Goal: Task Accomplishment & Management: Use online tool/utility

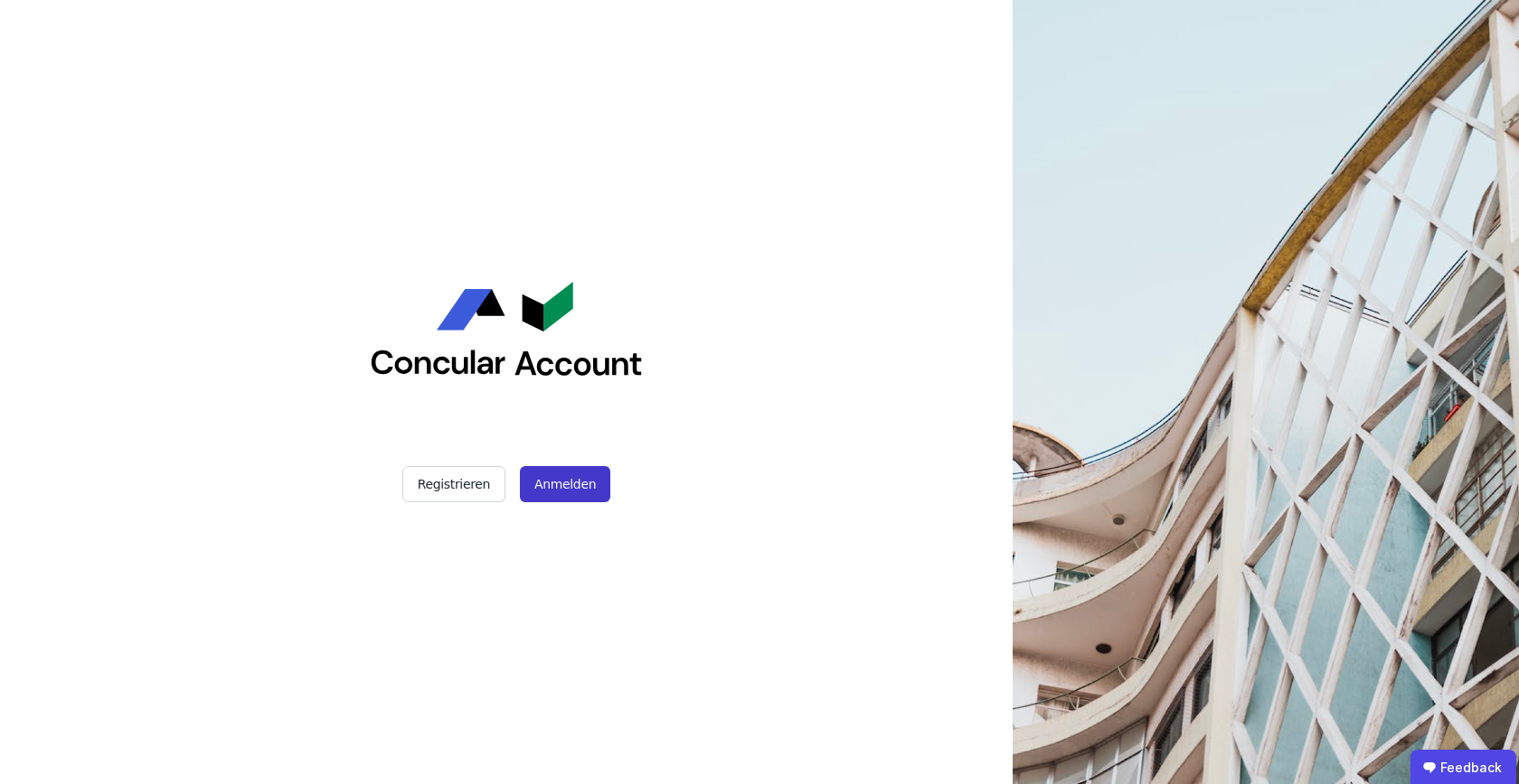
click at [549, 490] on button "Anmelden" at bounding box center [564, 484] width 90 height 37
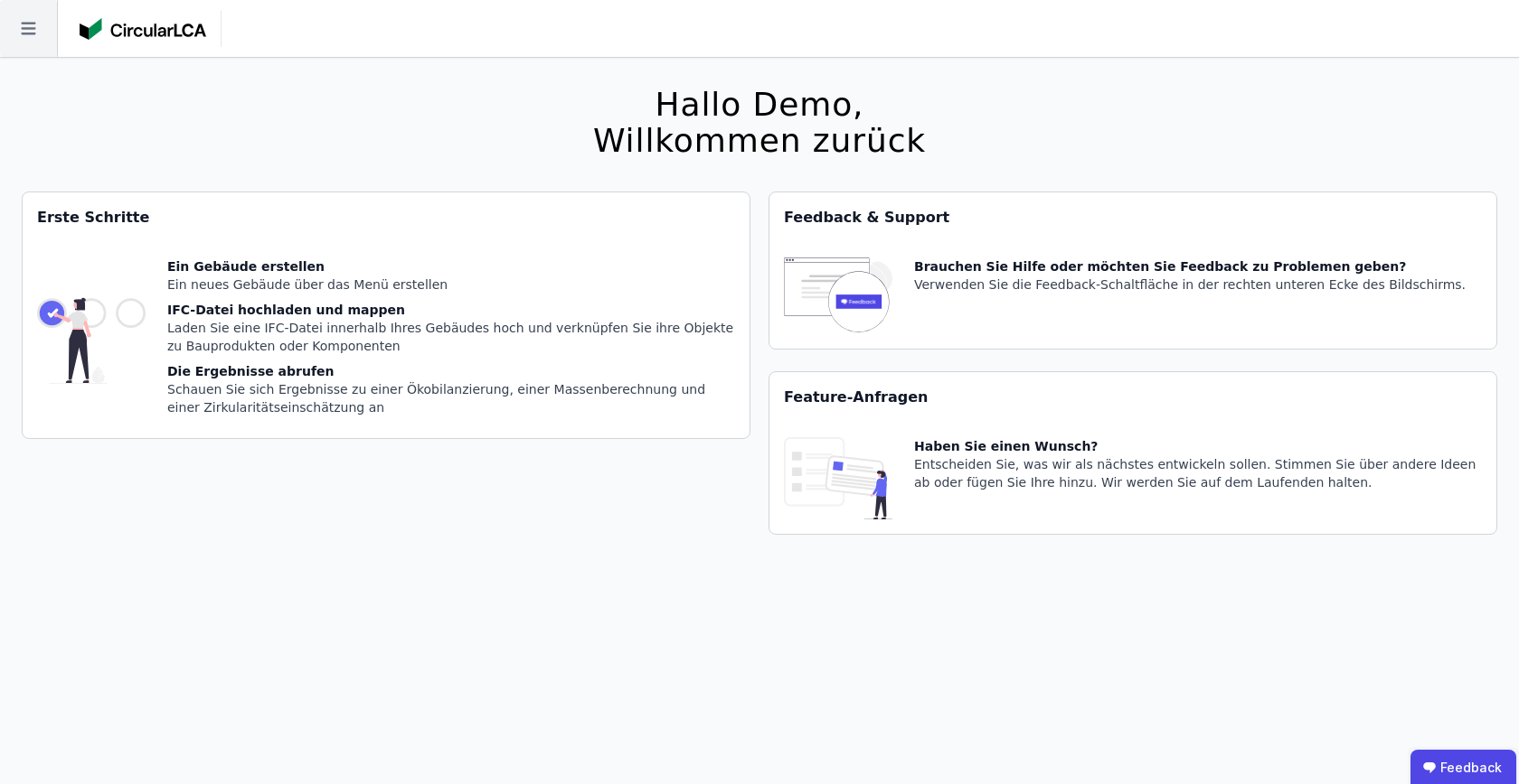
click at [26, 45] on icon at bounding box center [29, 29] width 57 height 57
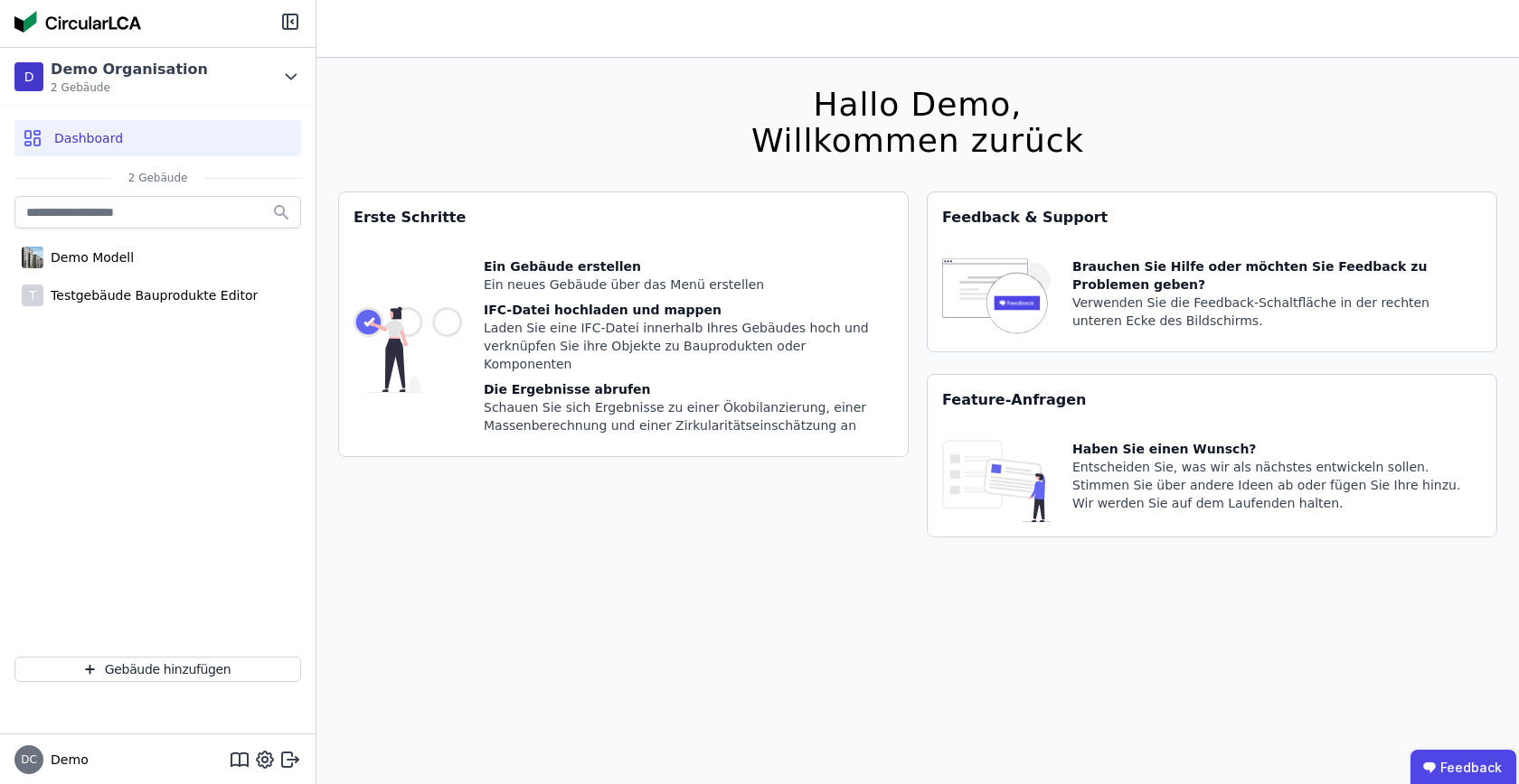
click at [170, 133] on div "Dashboard" at bounding box center [157, 138] width 286 height 37
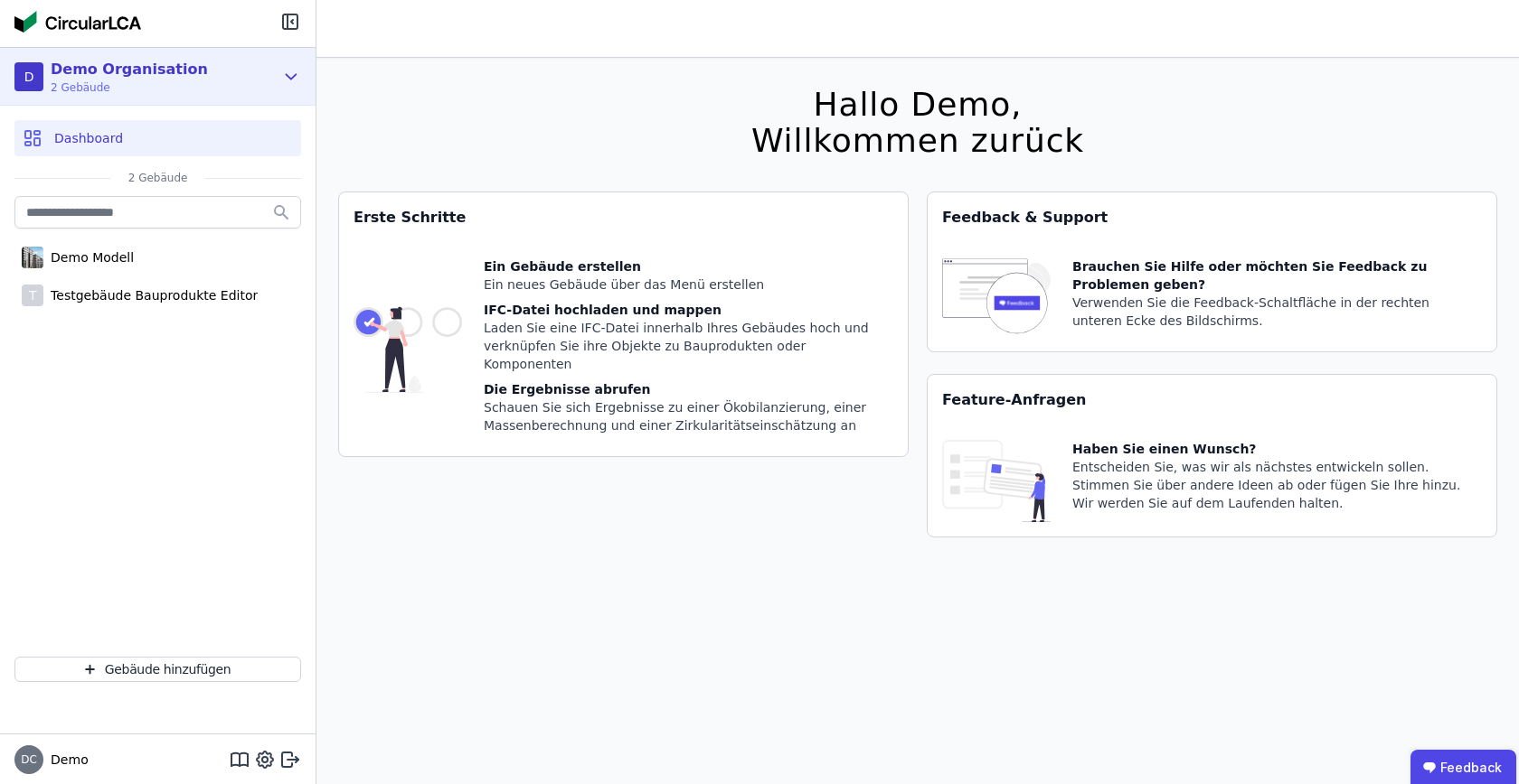
click at [223, 69] on div "D Demo Organisation 2 Gebäude" at bounding box center [145, 76] width 259 height 37
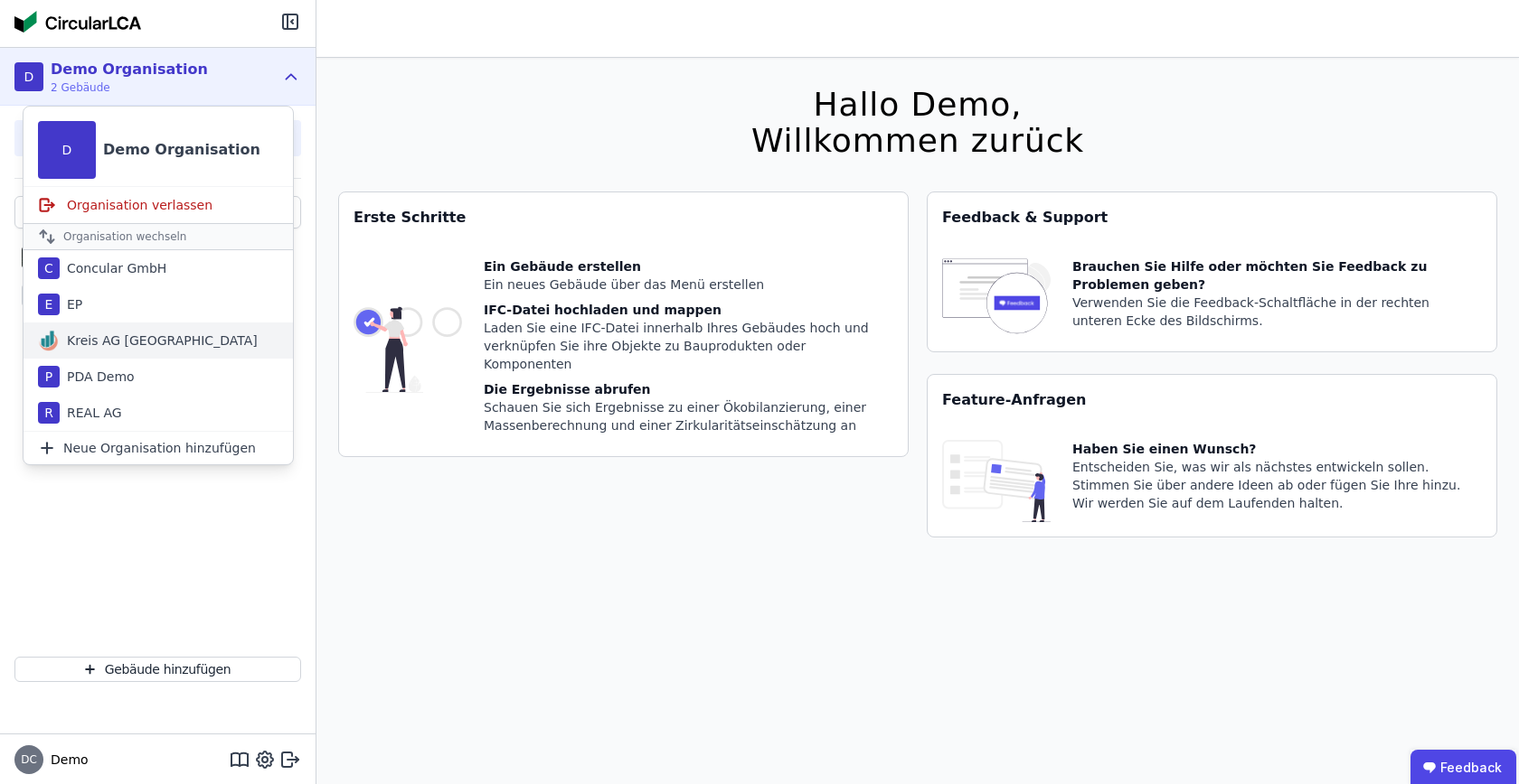
click at [146, 338] on div "Kreis AG [GEOGRAPHIC_DATA]" at bounding box center [158, 341] width 198 height 18
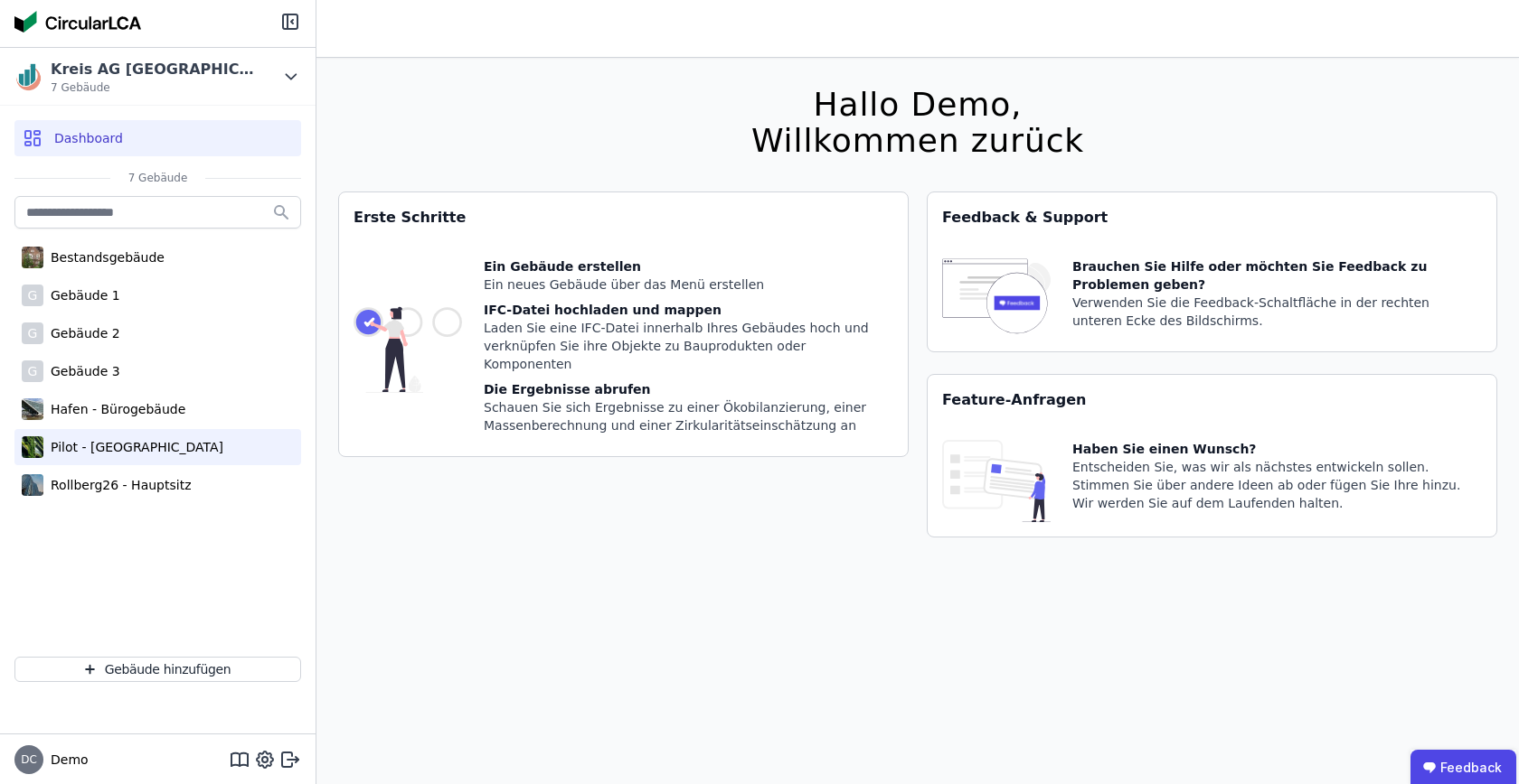
click at [115, 447] on div "Pilot - [GEOGRAPHIC_DATA]" at bounding box center [134, 447] width 180 height 18
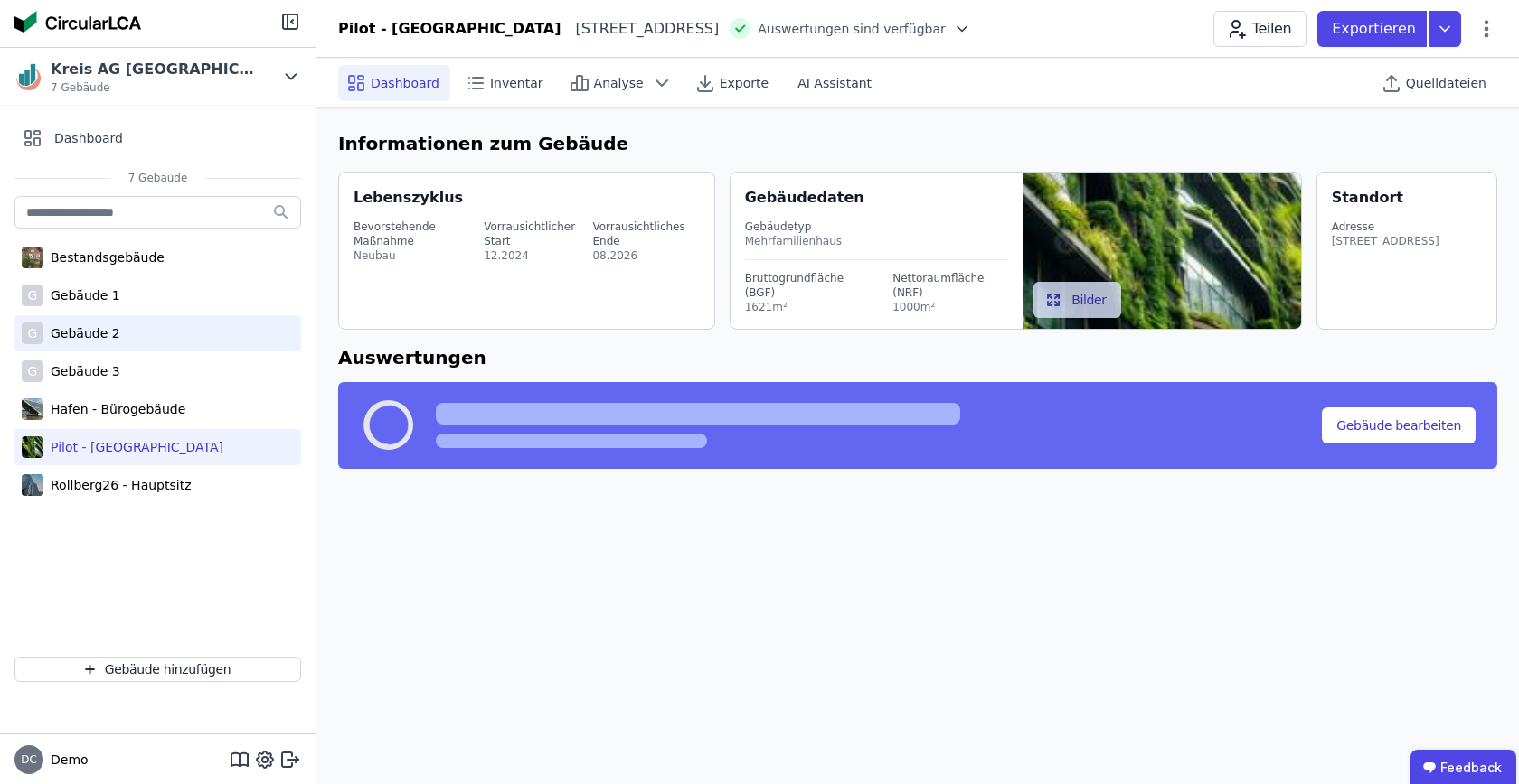
select select "*"
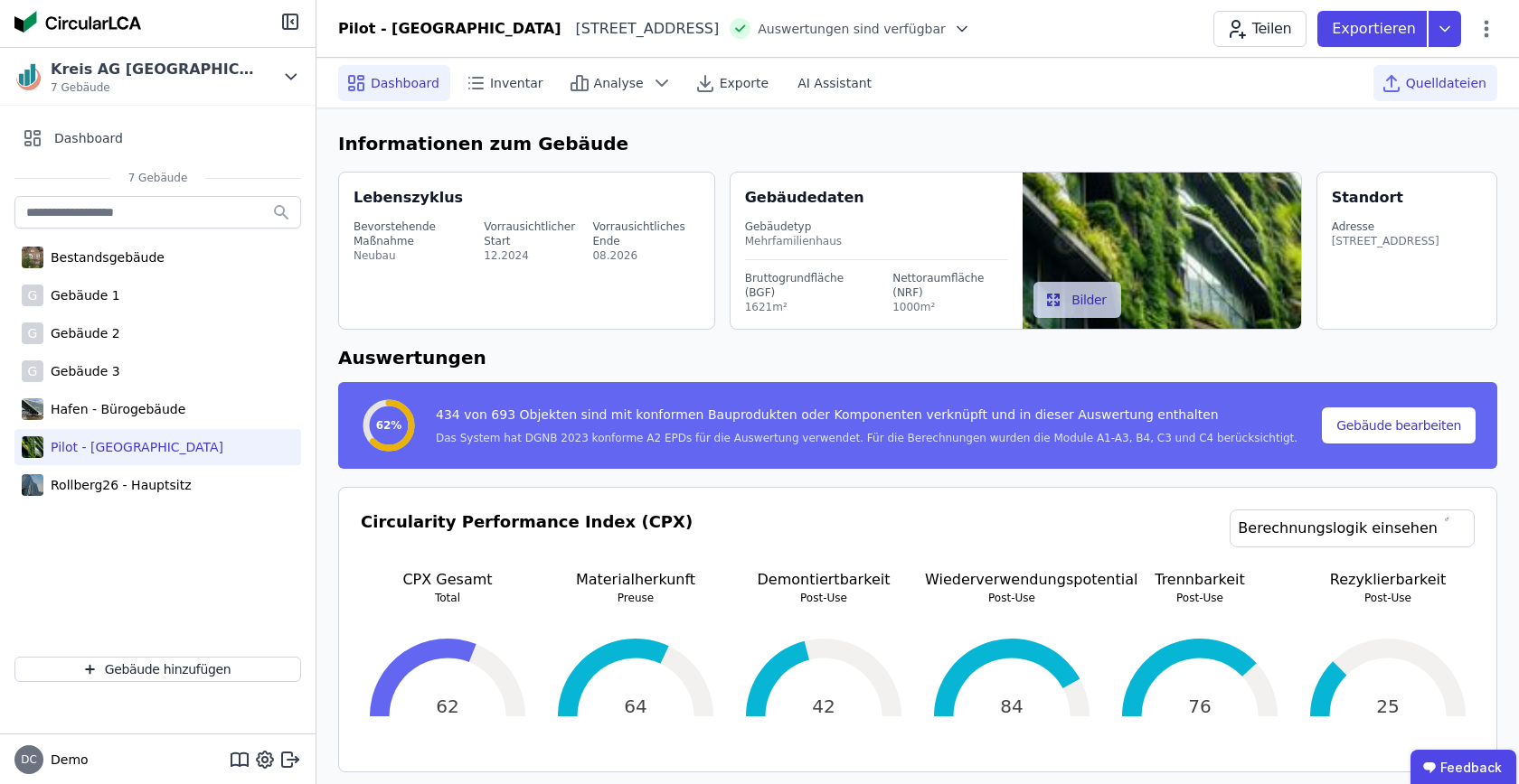
click at [1489, 88] on div "Quelldateien" at bounding box center [1435, 83] width 124 height 37
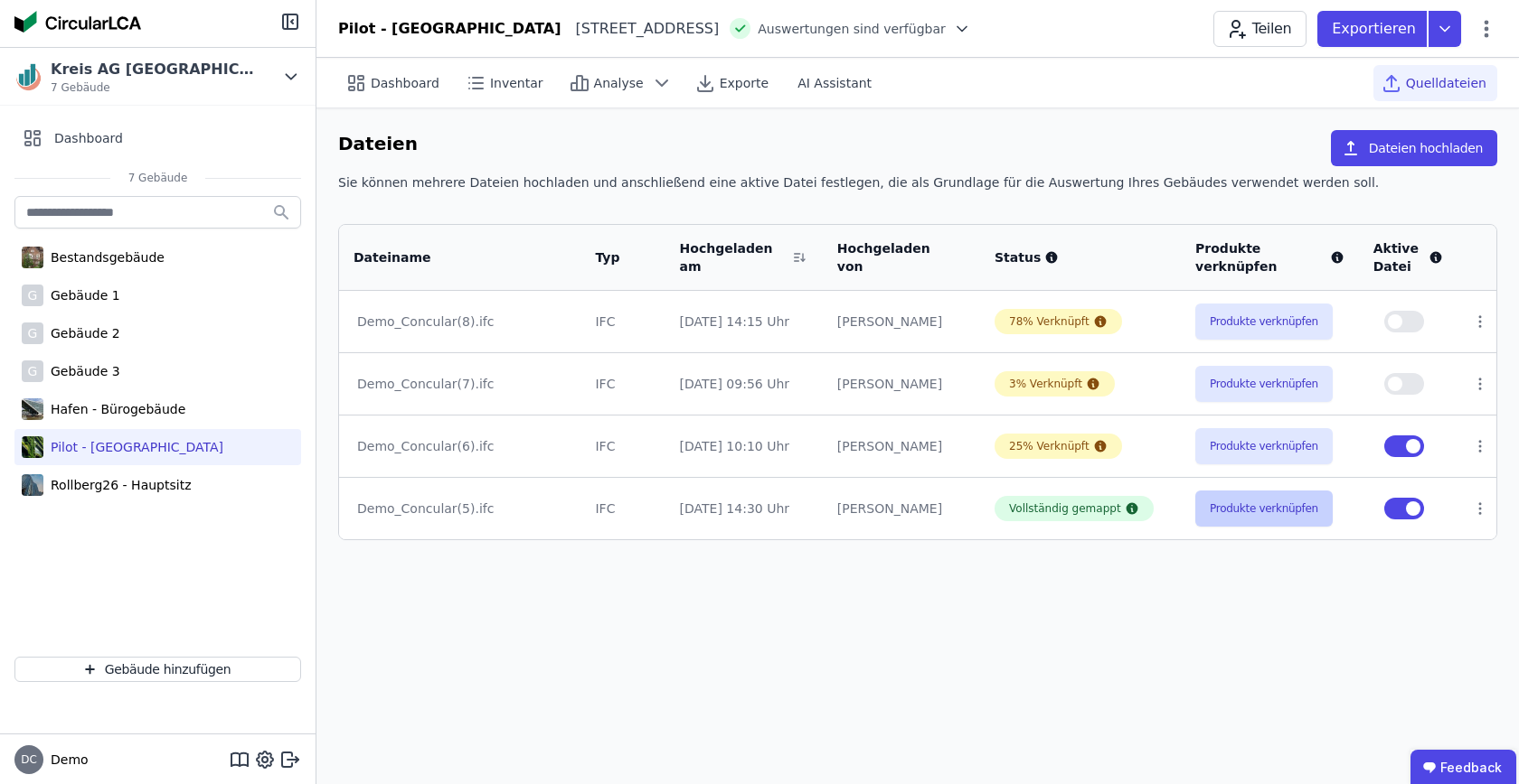
click at [1219, 506] on button "Produkte verknüpfen" at bounding box center [1264, 509] width 138 height 37
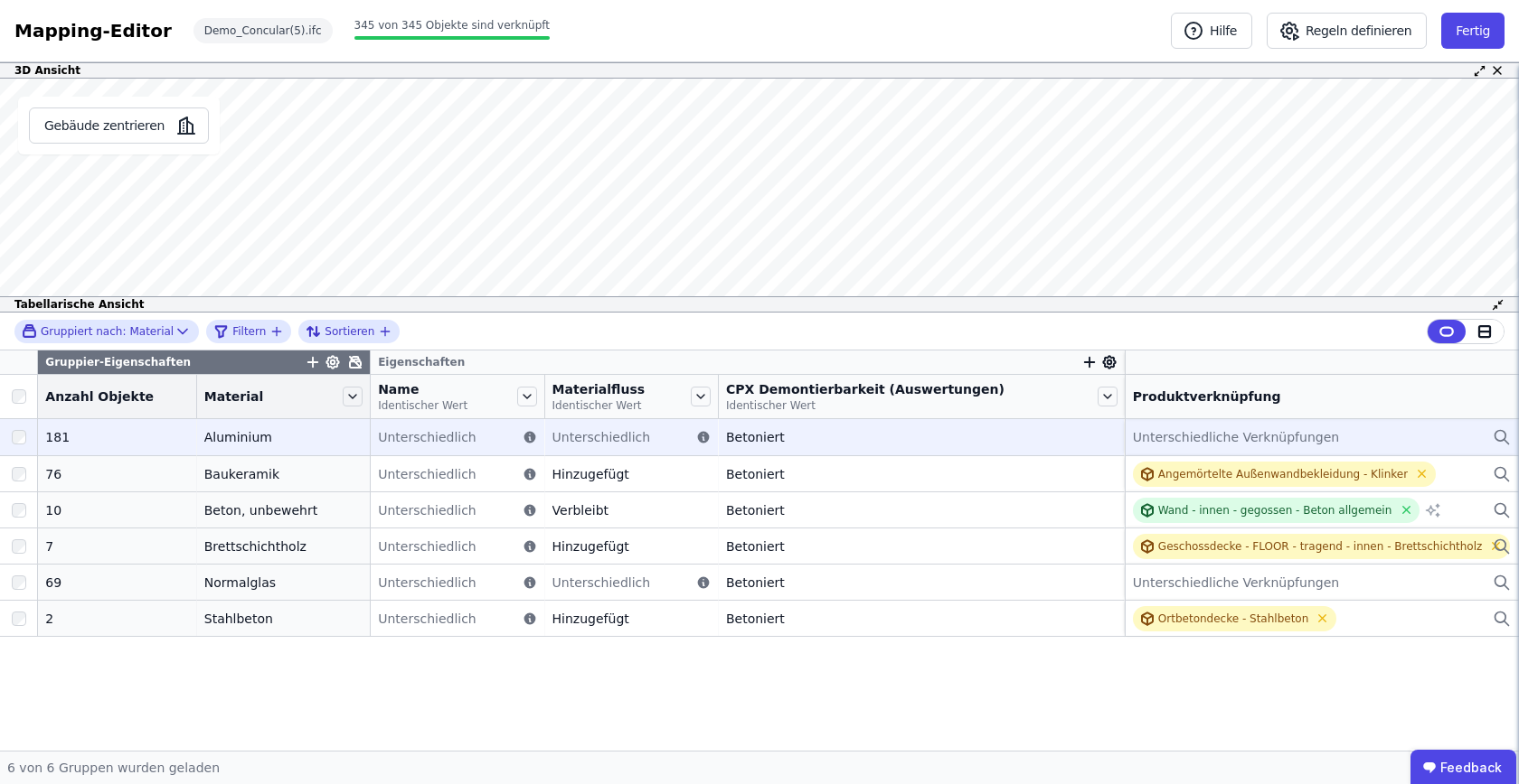
click at [1316, 444] on div "Unterschiedliche Verknüpfungen" at bounding box center [1322, 438] width 378 height 22
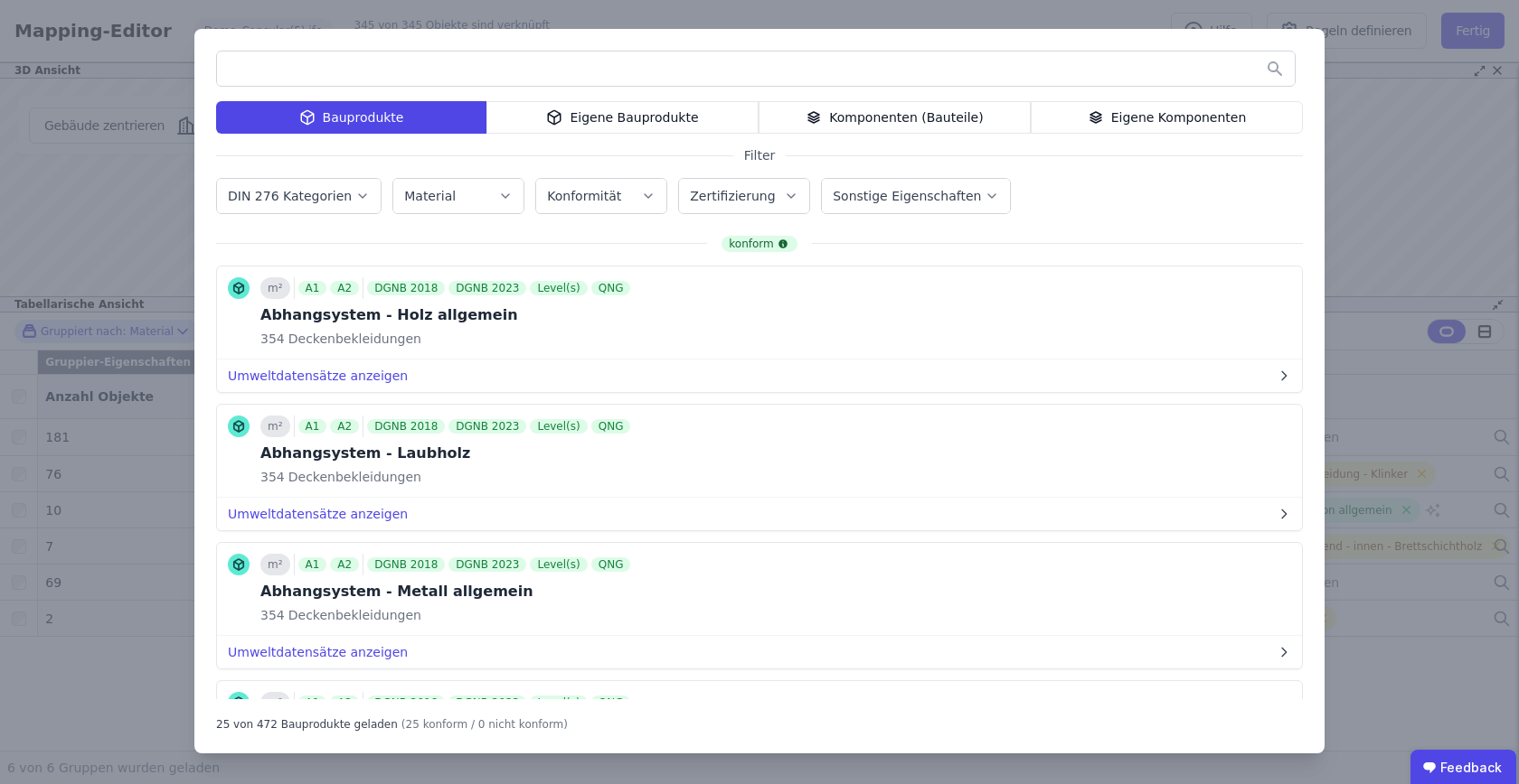
click at [851, 111] on div "Komponenten (Bauteile)" at bounding box center [894, 117] width 272 height 33
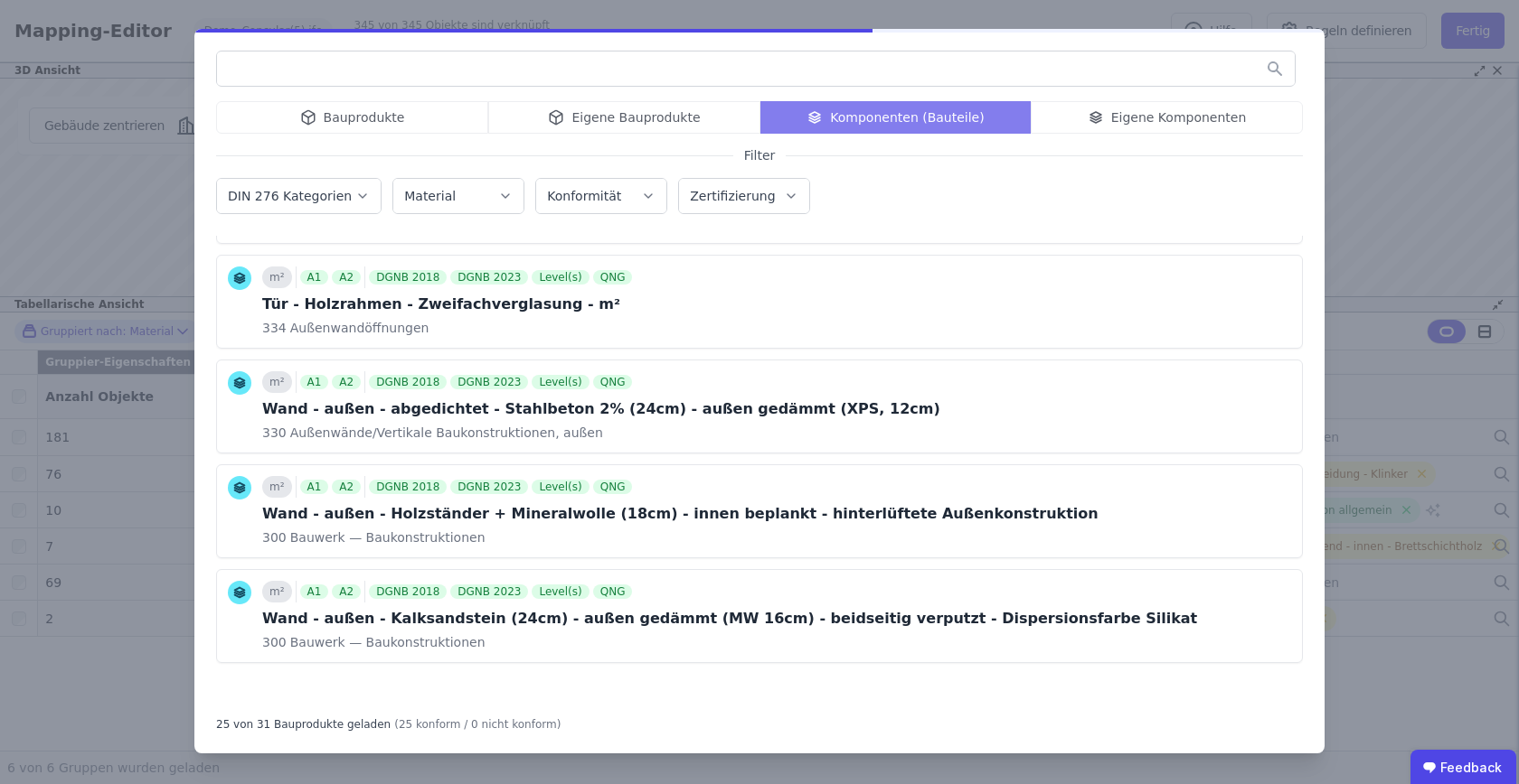
scroll to position [2212, 0]
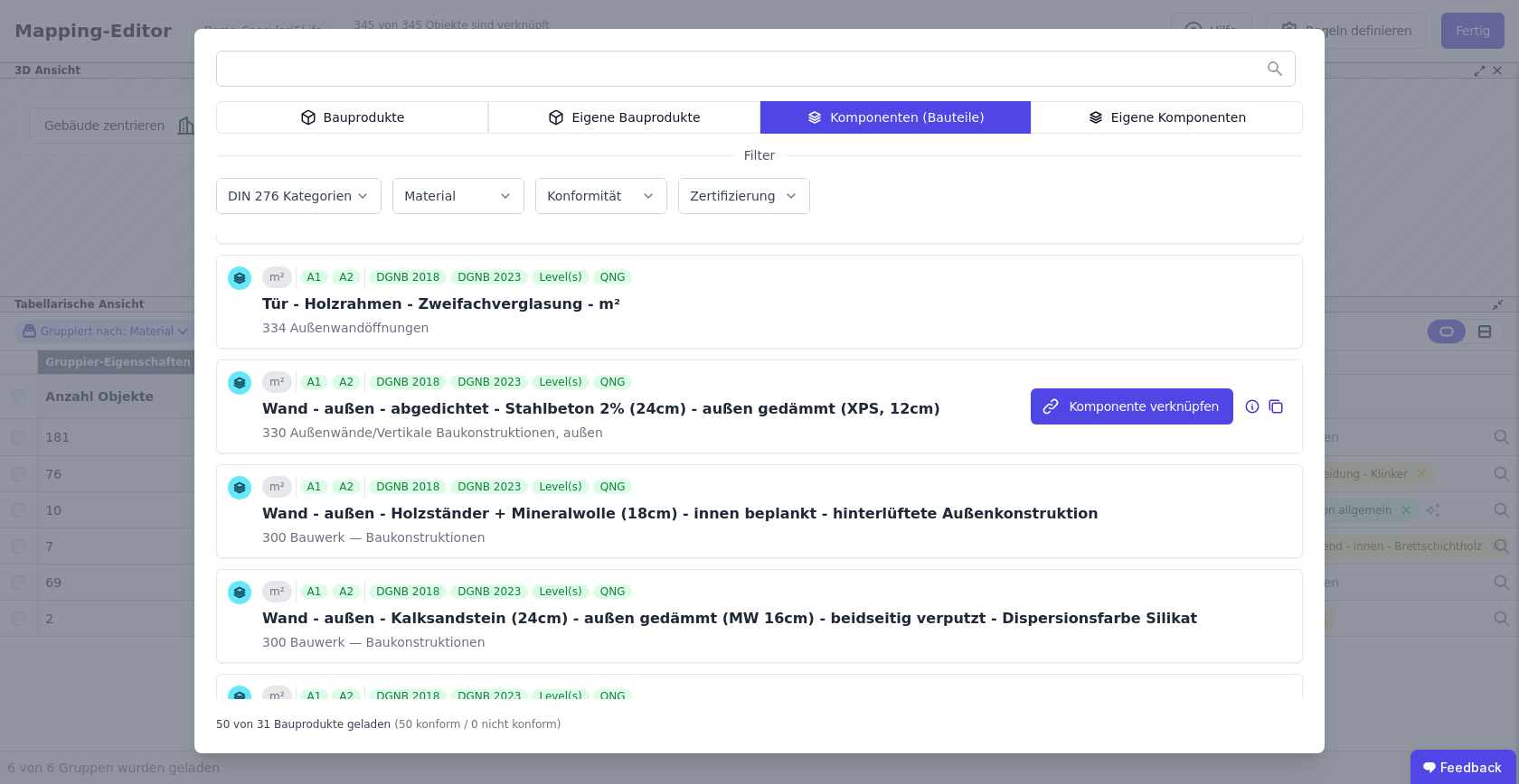
click at [939, 407] on div "m² A1 A2 DGNB 2018 DGNB 2023 Level(s) QNG Wand - außen - abgedichtet - Stahlbet…" at bounding box center [759, 406] width 1084 height 92
click at [535, 429] on span "Außenwände/Vertikale Baukonstruktionen, außen" at bounding box center [445, 433] width 317 height 18
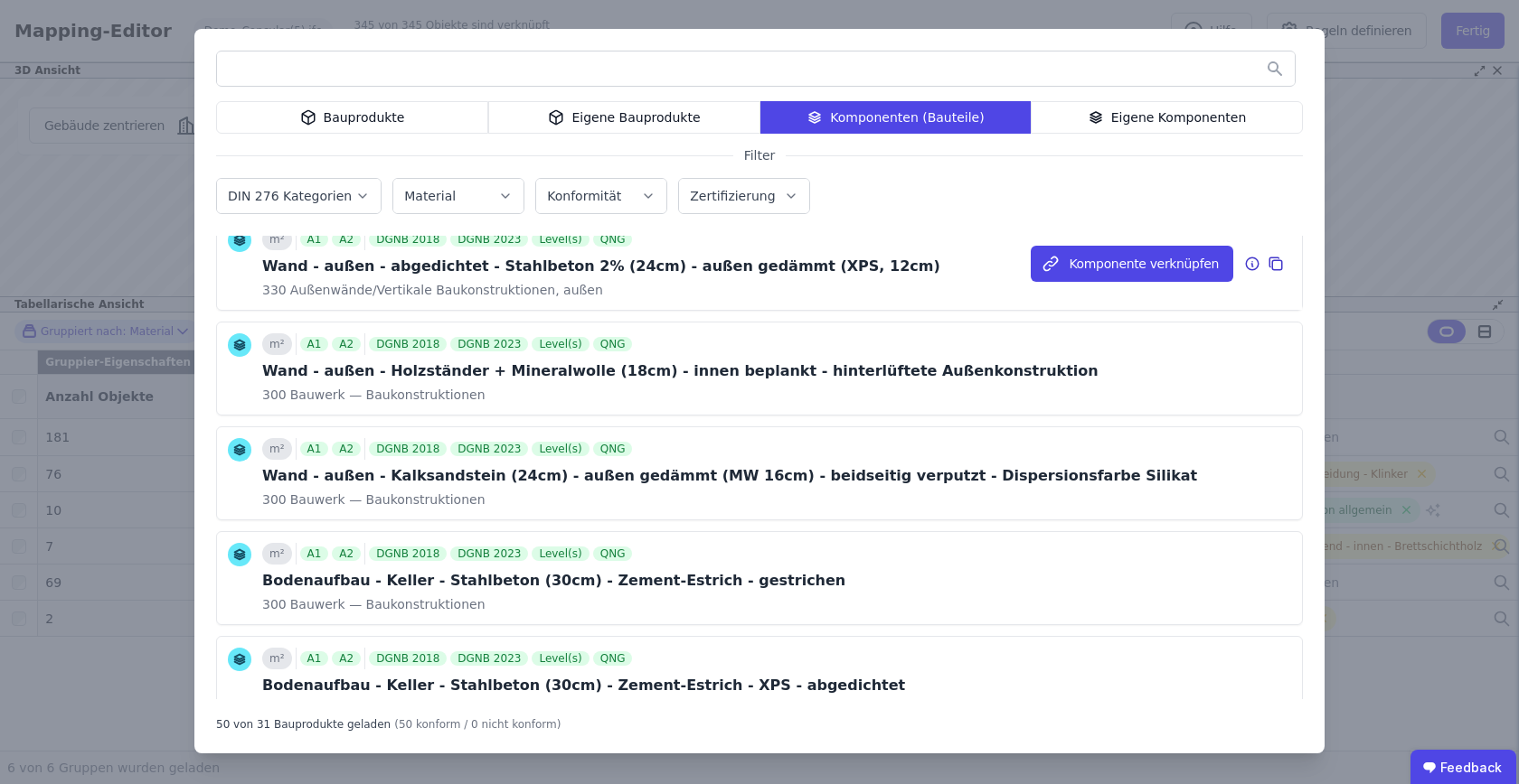
scroll to position [2277, 0]
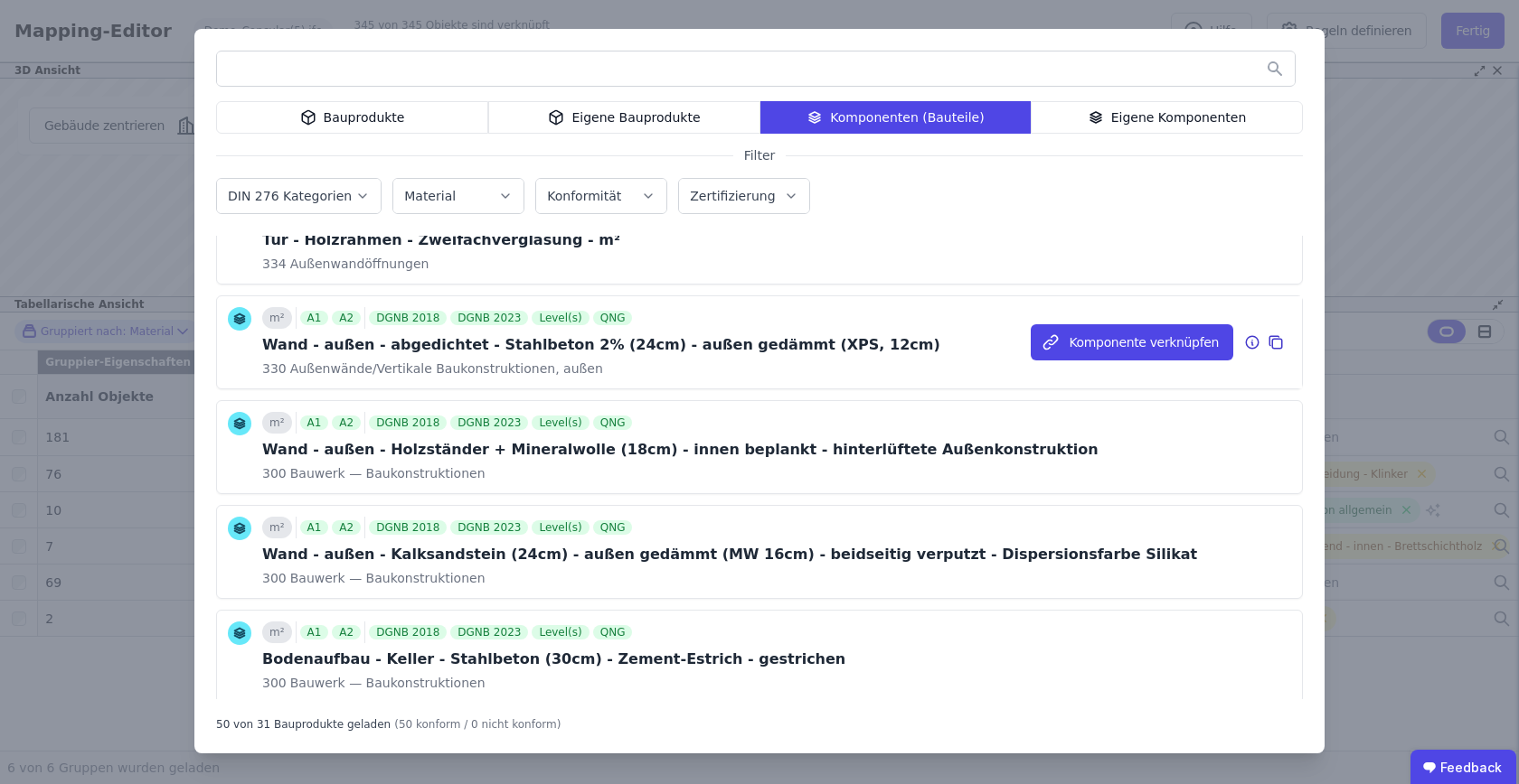
click at [1248, 336] on icon at bounding box center [1252, 343] width 16 height 22
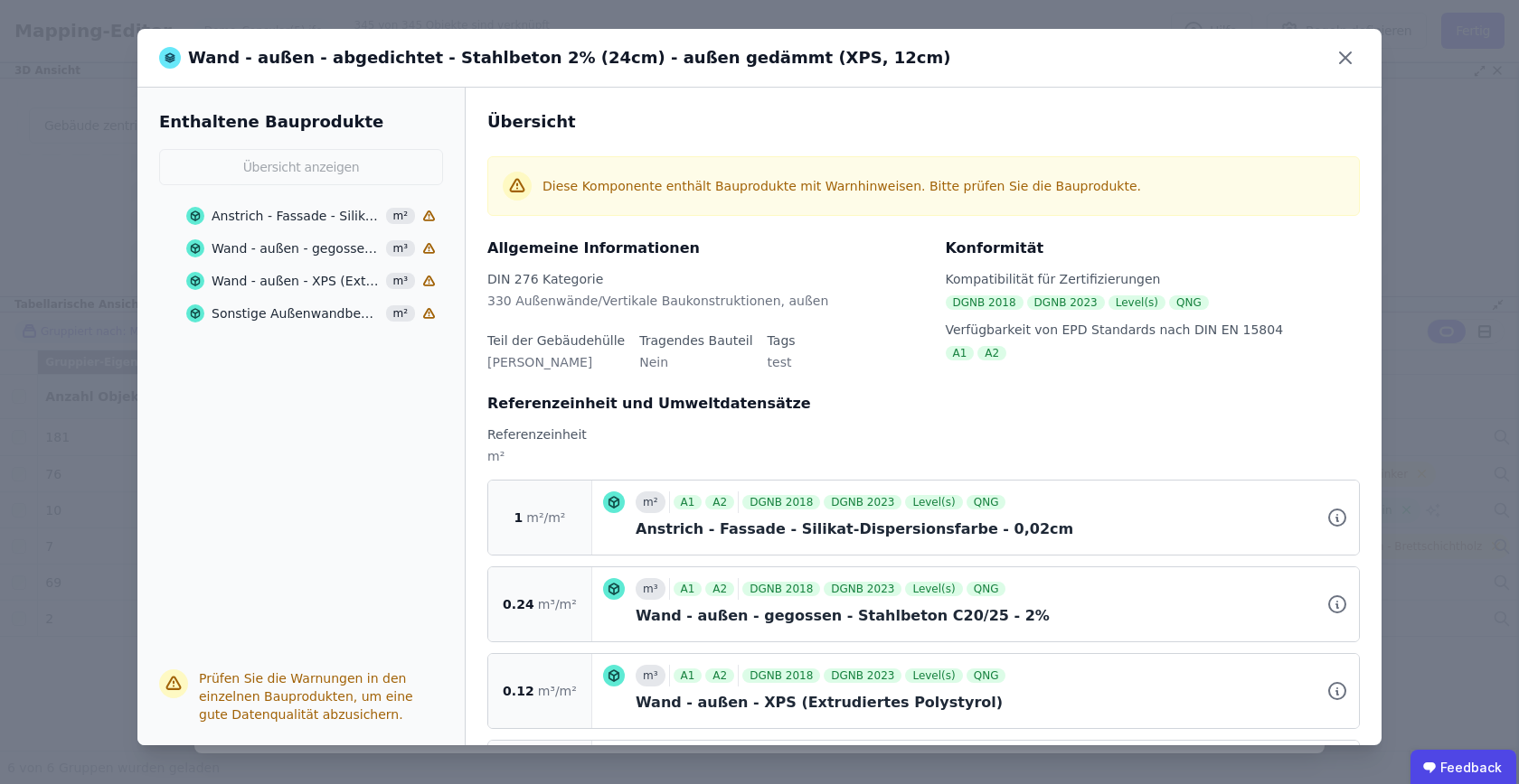
scroll to position [103, 0]
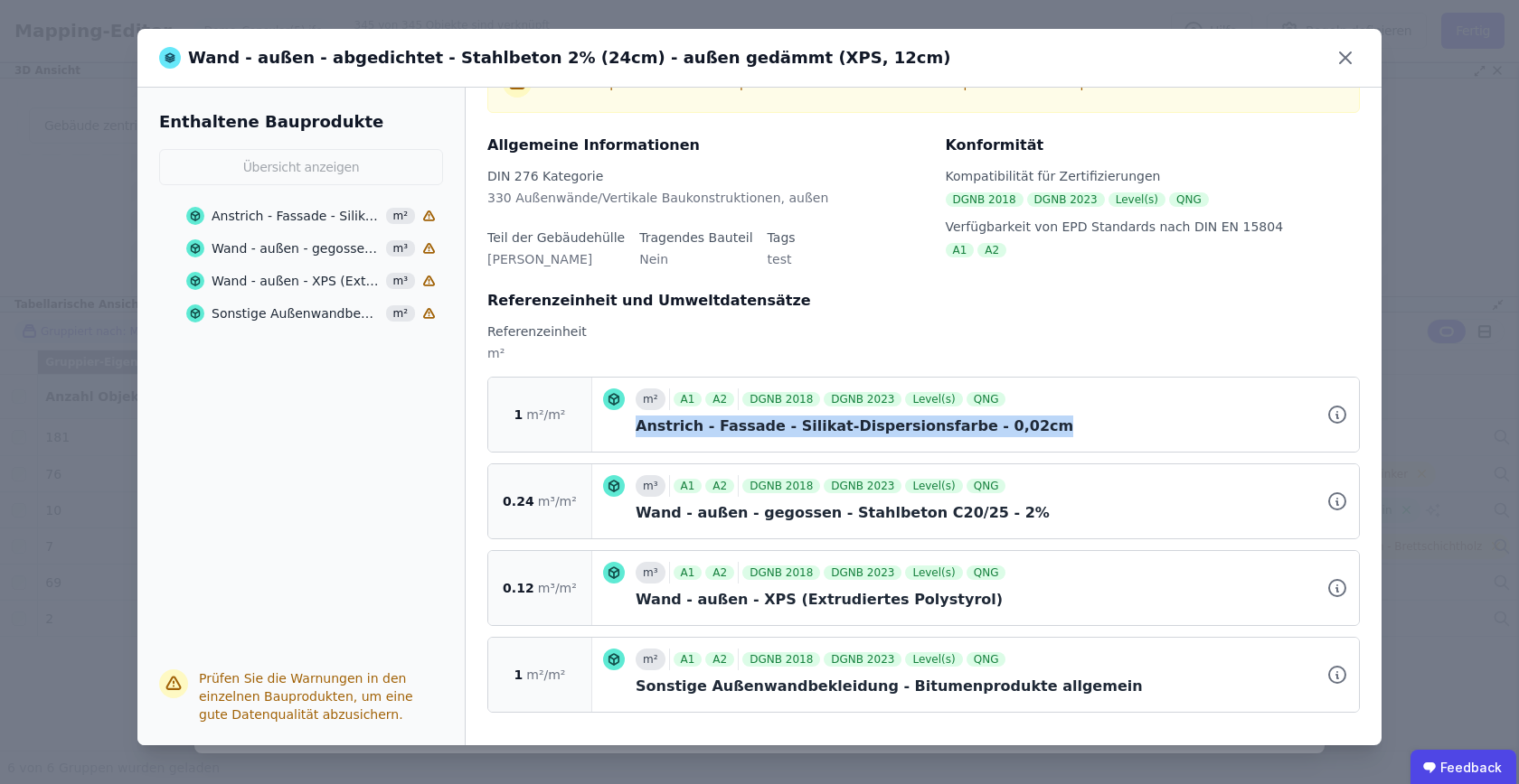
drag, startPoint x: 1008, startPoint y: 422, endPoint x: 628, endPoint y: 426, distance: 380.0
click at [628, 426] on div "m² A1 A2 DGNB 2018 DGNB 2023 Level(s) QNG Anstrich - Fassade - Silikat-Dispersi…" at bounding box center [975, 415] width 745 height 52
click at [557, 423] on span "m²/m²" at bounding box center [545, 415] width 39 height 18
click at [1337, 50] on icon at bounding box center [1345, 57] width 29 height 29
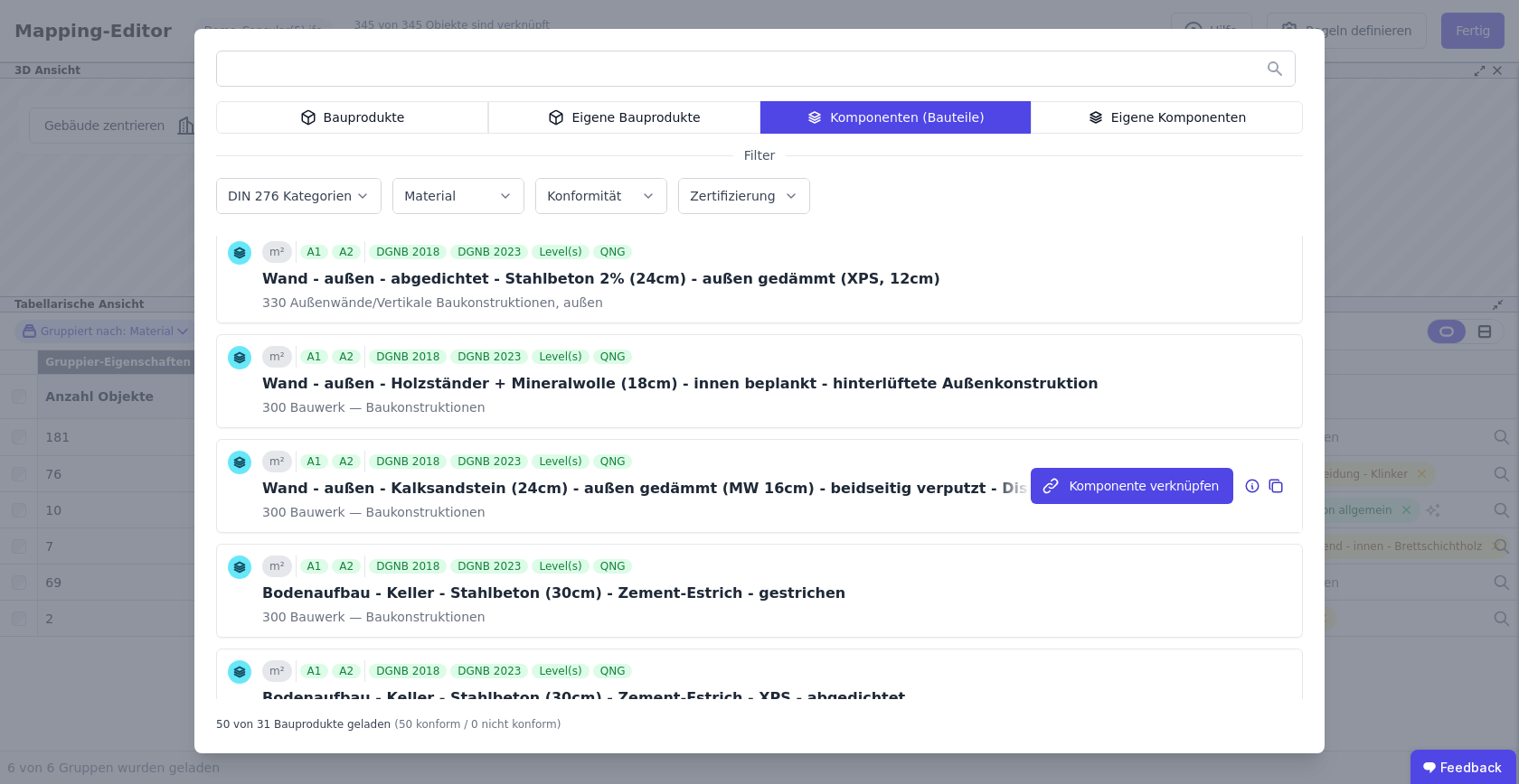
scroll to position [2343, 0]
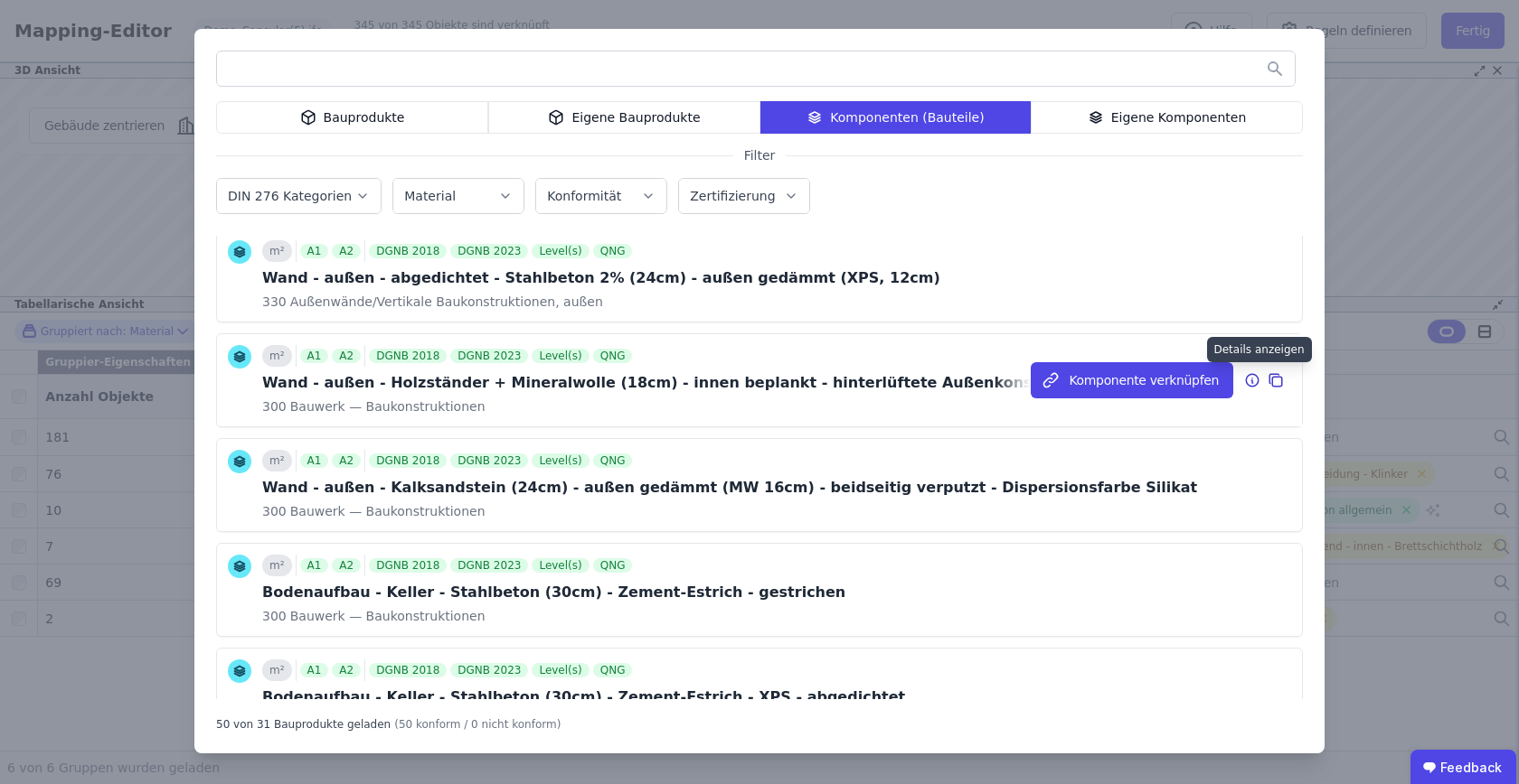
click at [1248, 375] on icon at bounding box center [1252, 380] width 13 height 13
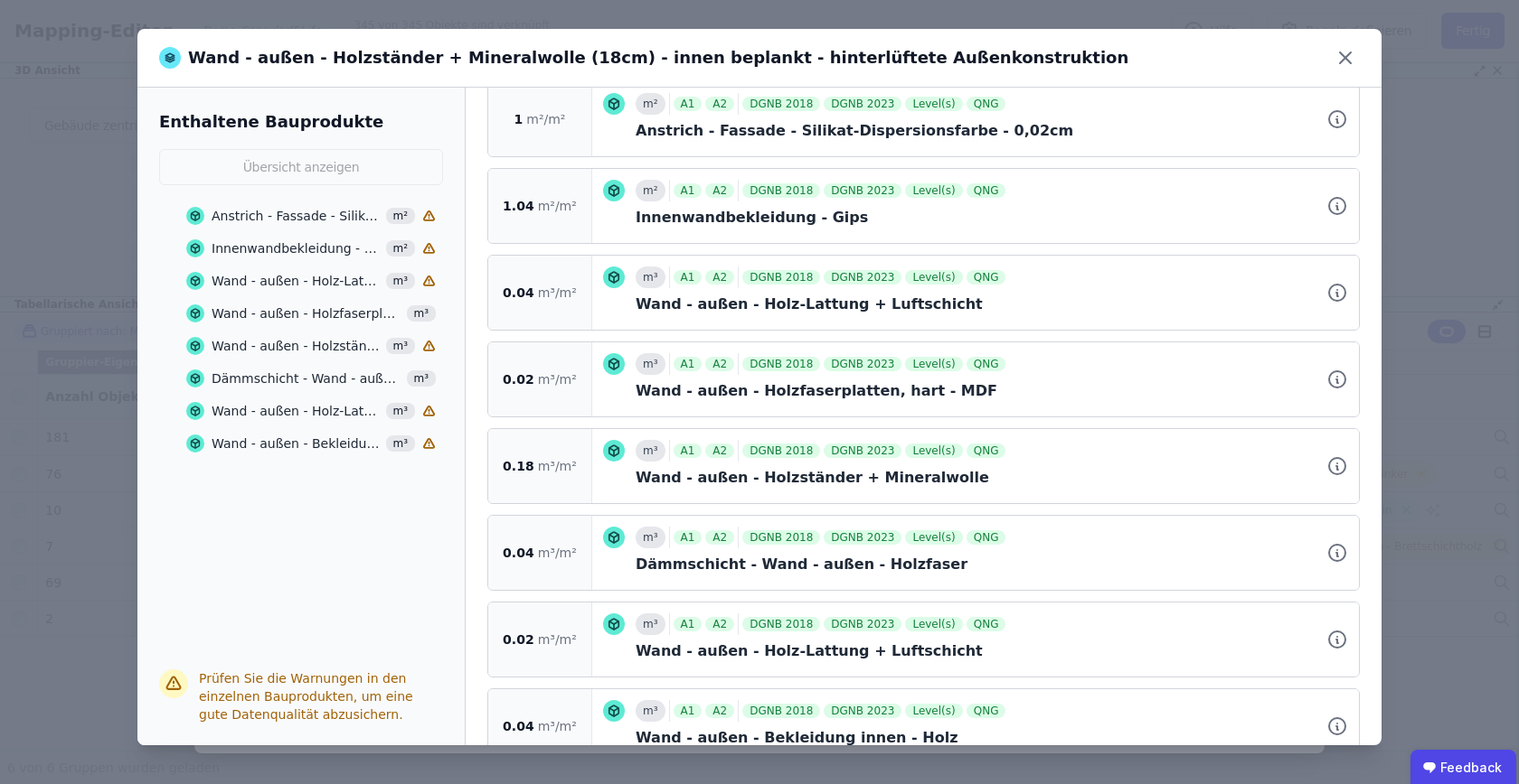
scroll to position [396, 0]
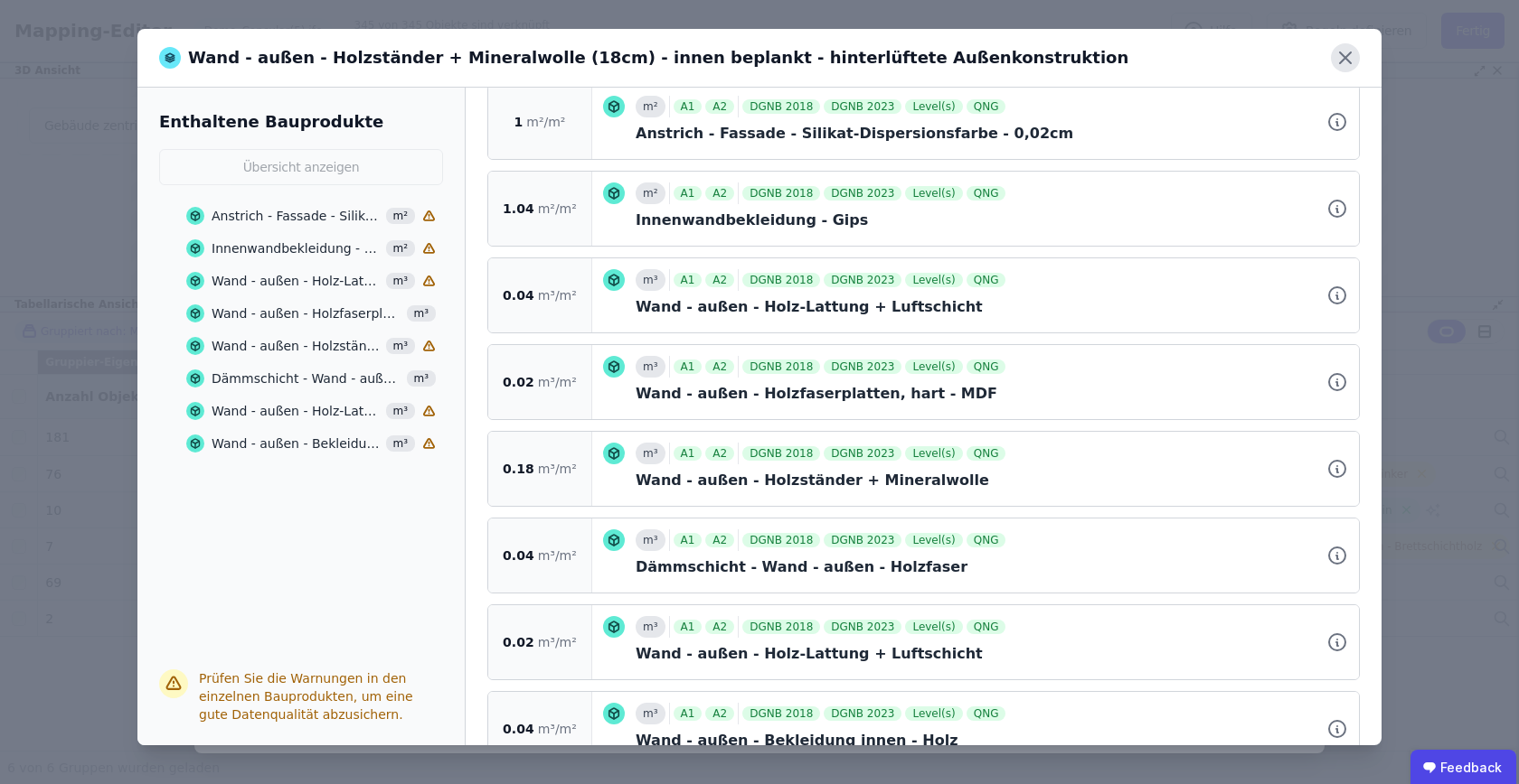
click at [1336, 64] on icon at bounding box center [1345, 57] width 29 height 29
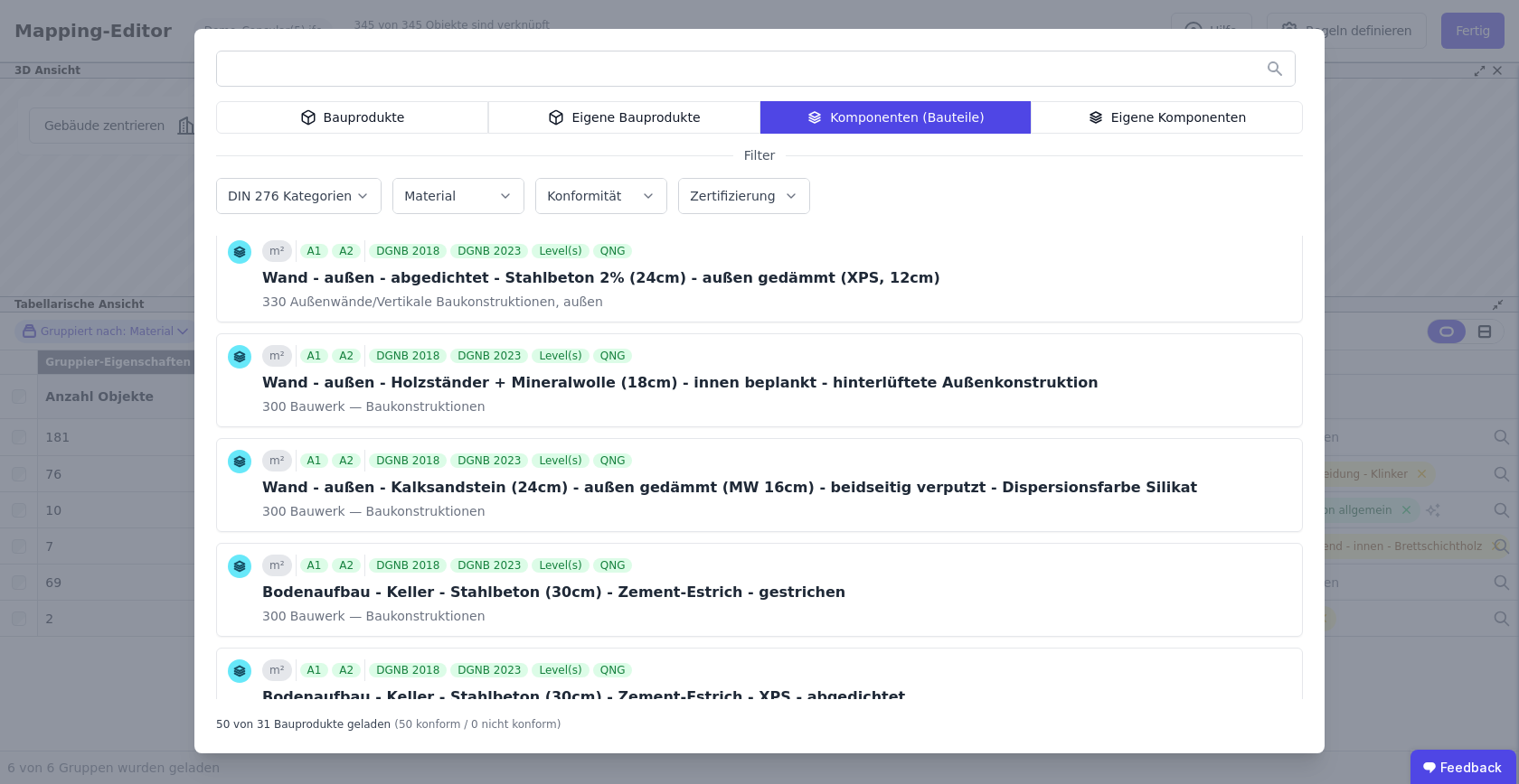
scroll to position [0, 0]
click at [1336, 231] on div "Bauprodukte Eigene Bauprodukte Komponenten (Bauteile) Eigene Komponenten Filter…" at bounding box center [760, 392] width 1519 height 784
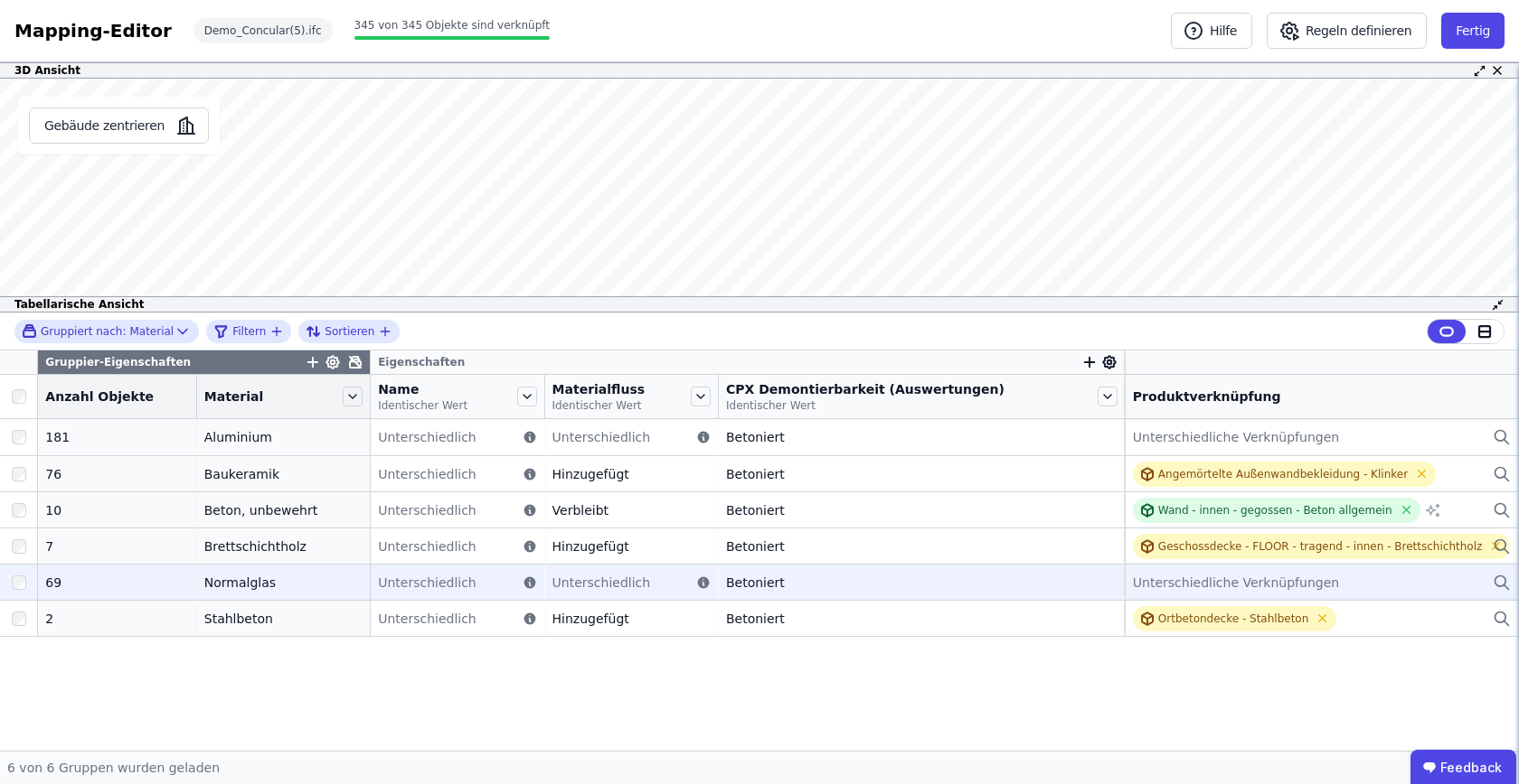
click at [1172, 591] on div "Unterschiedliche Verknüpfungen" at bounding box center [1322, 583] width 378 height 22
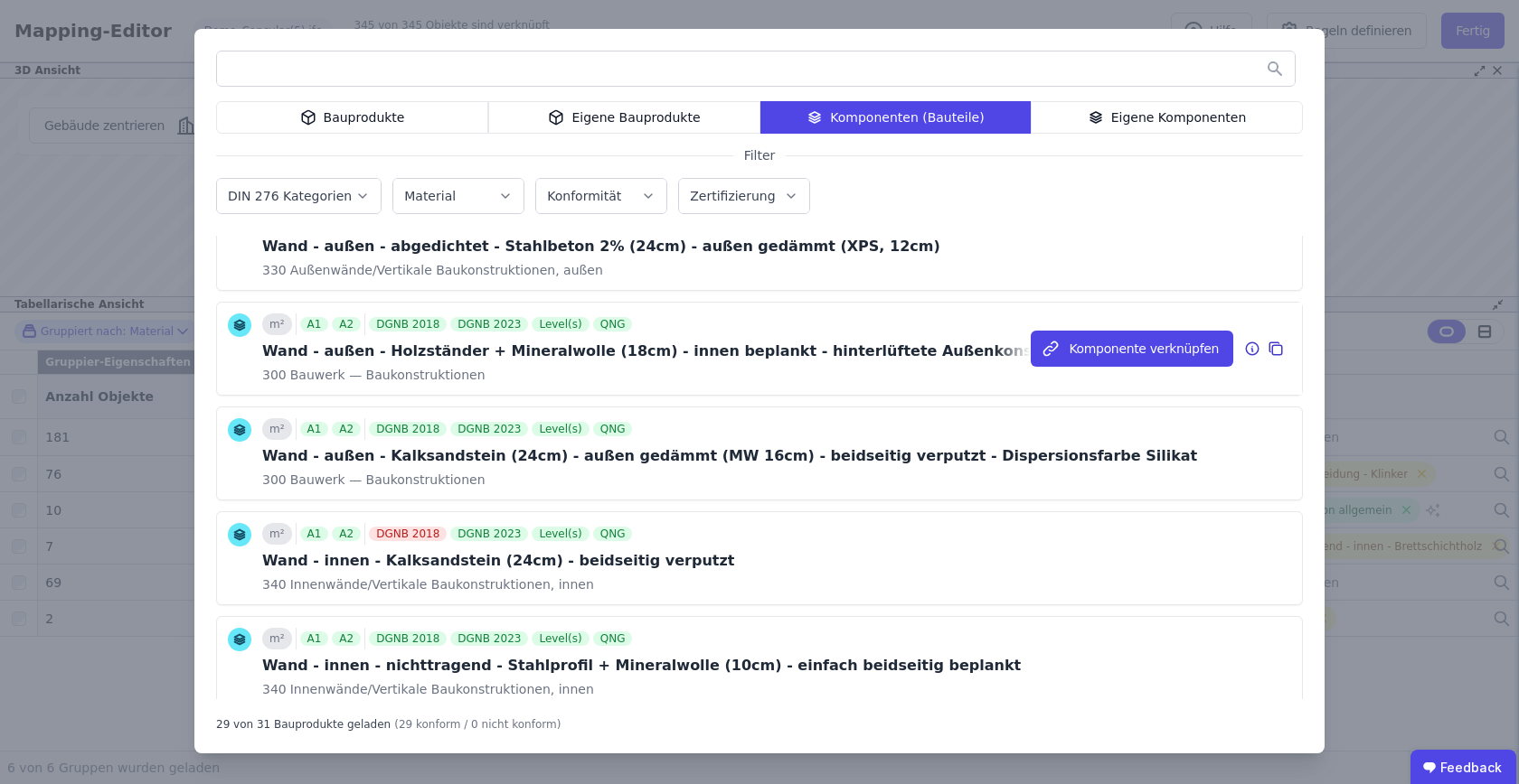
scroll to position [2401, 0]
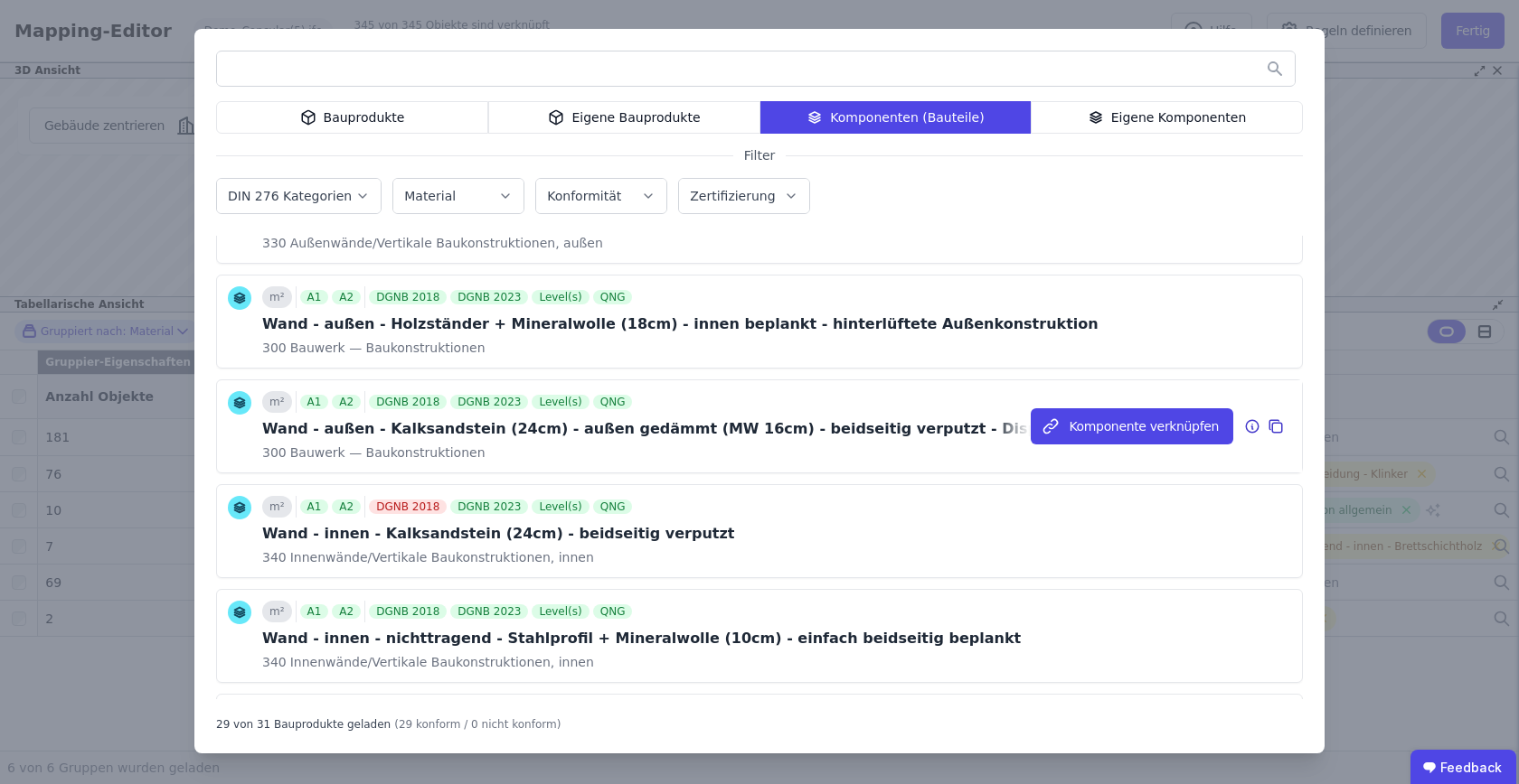
click at [1255, 430] on icon at bounding box center [1252, 427] width 16 height 22
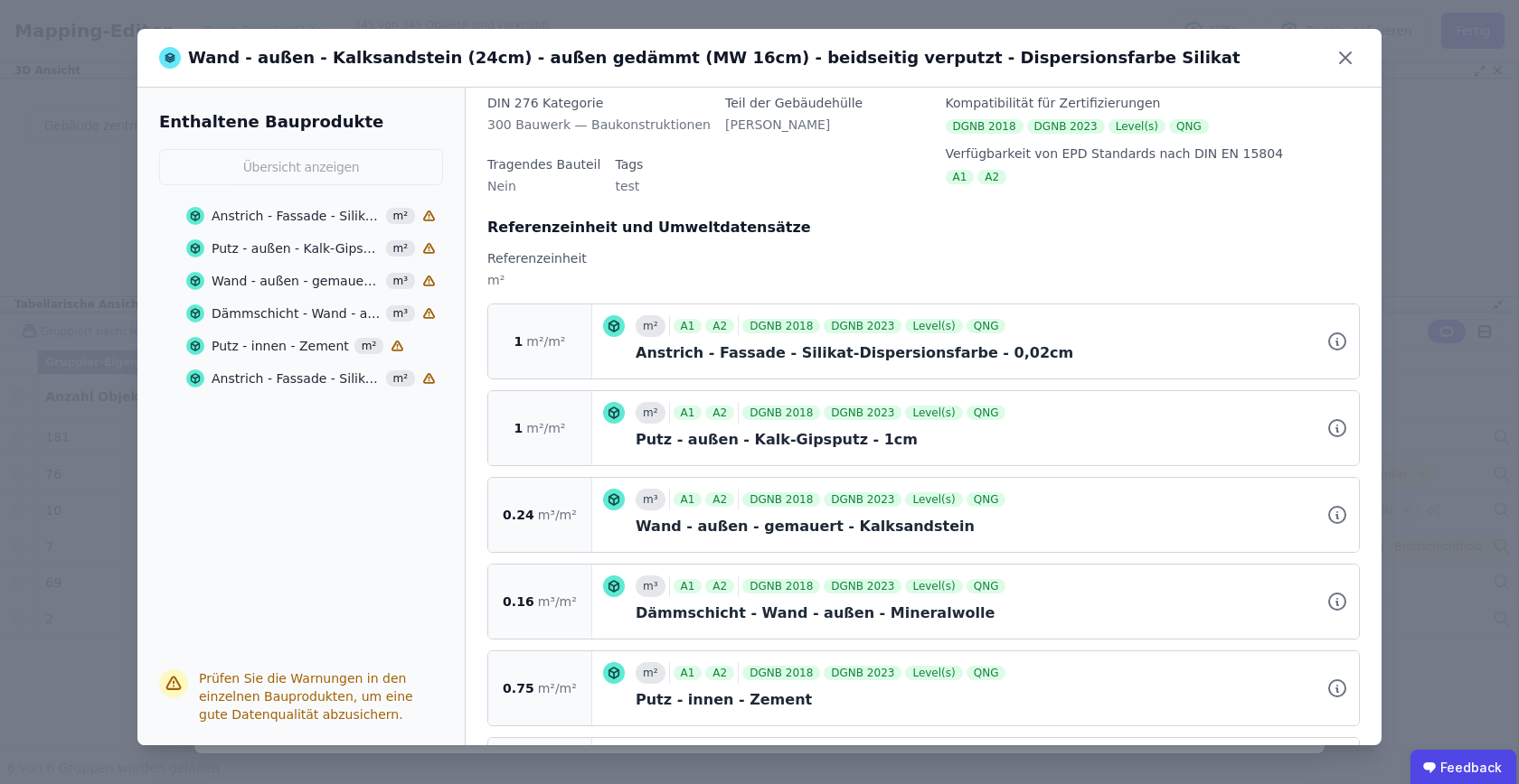
scroll to position [276, 0]
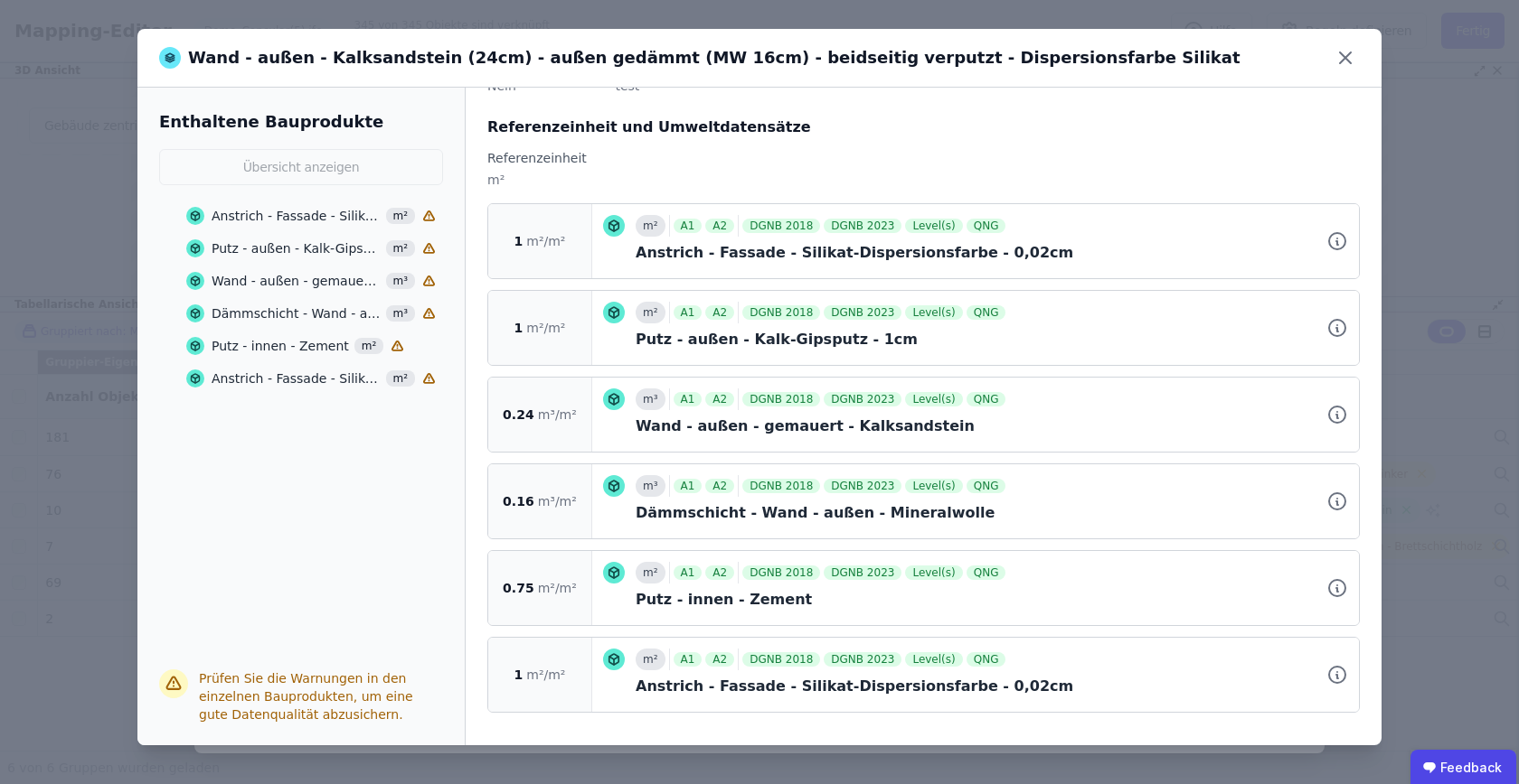
click at [1479, 249] on div "Wand - außen - Kalksandstein (24cm) - außen gedämmt (MW 16cm) - beidseitig verp…" at bounding box center [760, 392] width 1519 height 784
click at [1350, 54] on icon at bounding box center [1345, 57] width 11 height 11
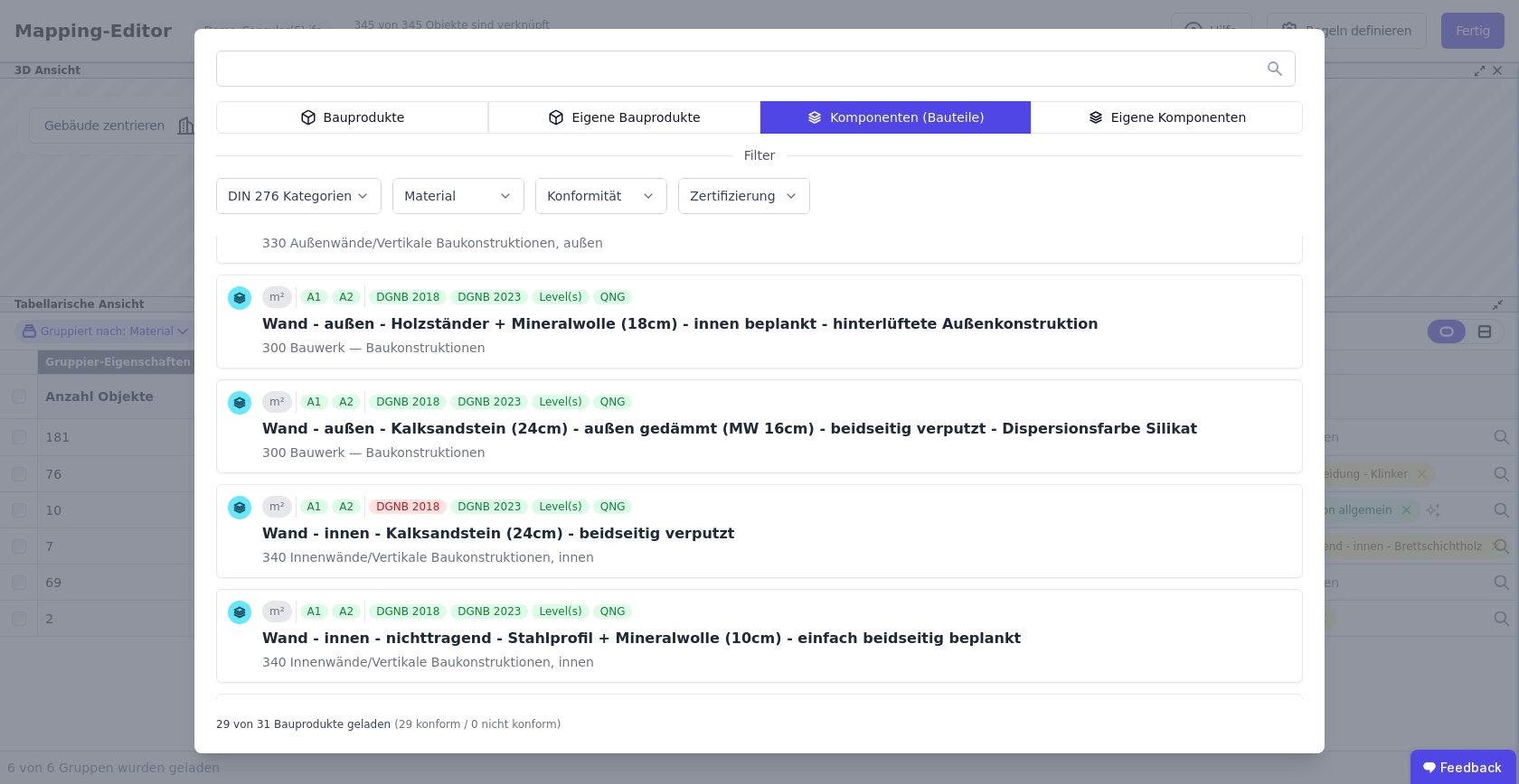
scroll to position [0, 0]
click at [1393, 92] on div "Bauprodukte Eigene Bauprodukte Komponenten (Bauteile) Eigene Komponenten Filter…" at bounding box center [760, 392] width 1519 height 784
